Goal: Transaction & Acquisition: Purchase product/service

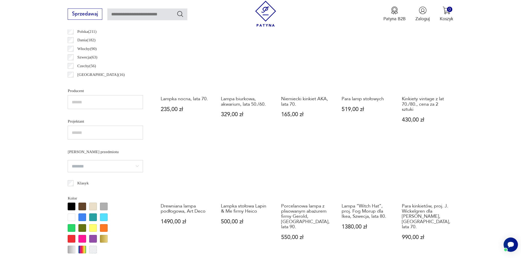
scroll to position [334, 0]
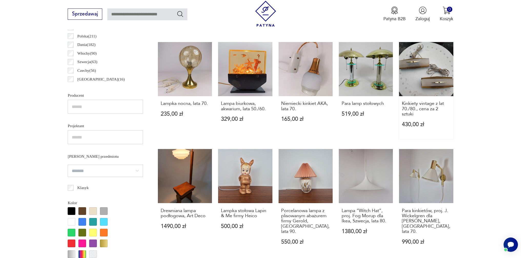
click at [425, 68] on link "Kinkiety vintage z lat 70./80., cena za 2 sztuki 430,00 zł" at bounding box center [426, 90] width 54 height 97
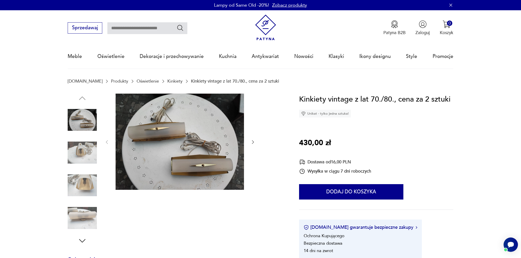
click at [211, 163] on img at bounding box center [180, 141] width 128 height 96
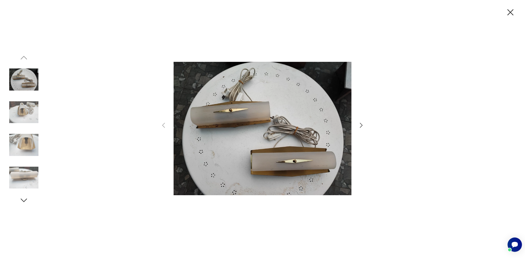
click at [510, 12] on icon "button" at bounding box center [510, 12] width 6 height 6
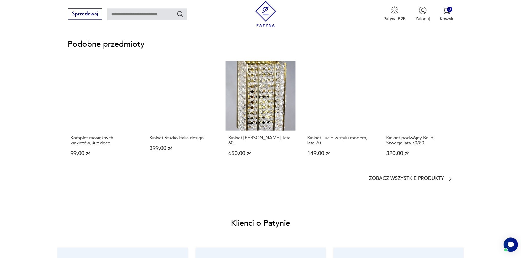
scroll to position [359, 0]
